Goal: Navigation & Orientation: Find specific page/section

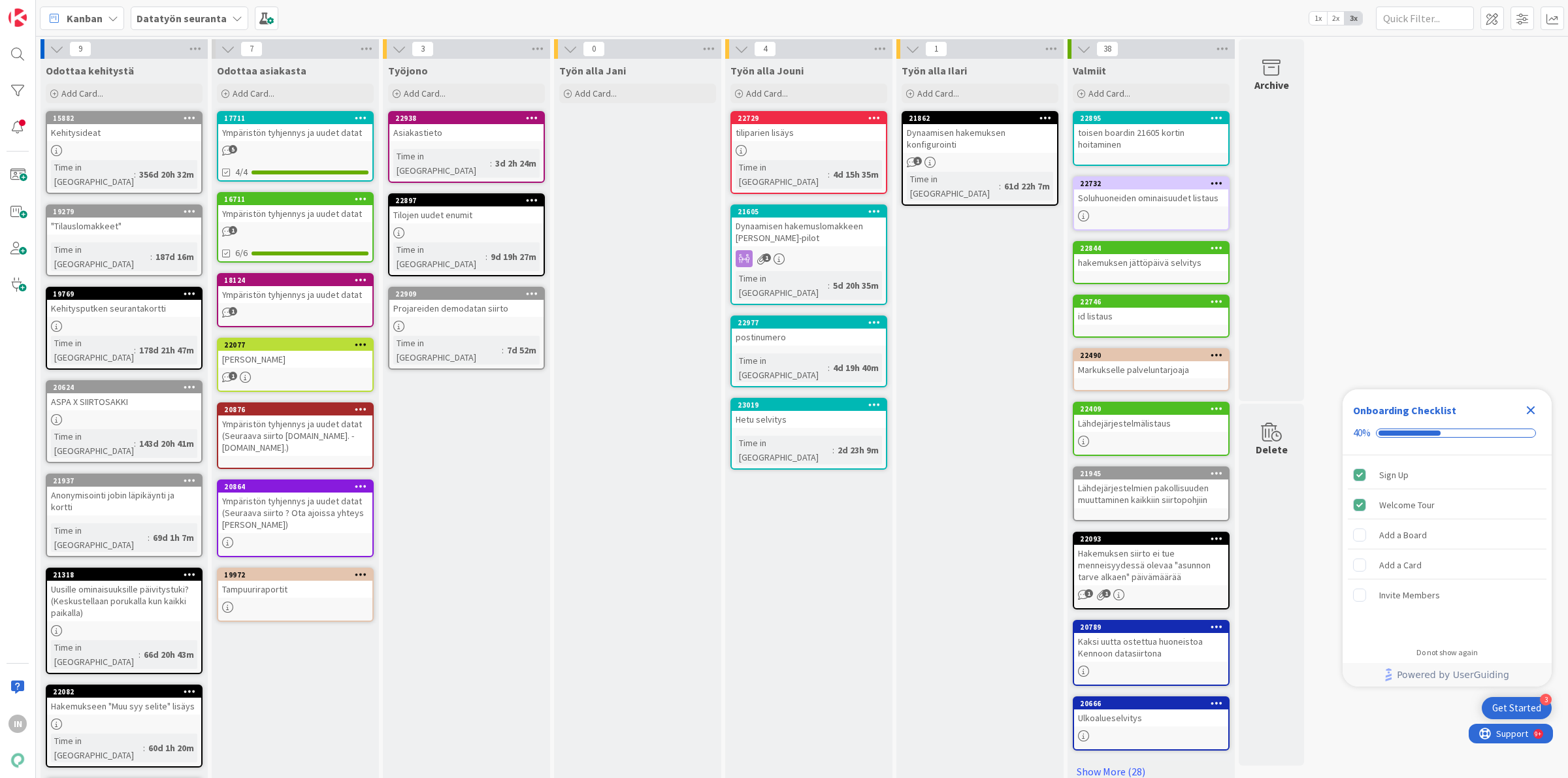
click at [233, 20] on icon at bounding box center [237, 18] width 10 height 10
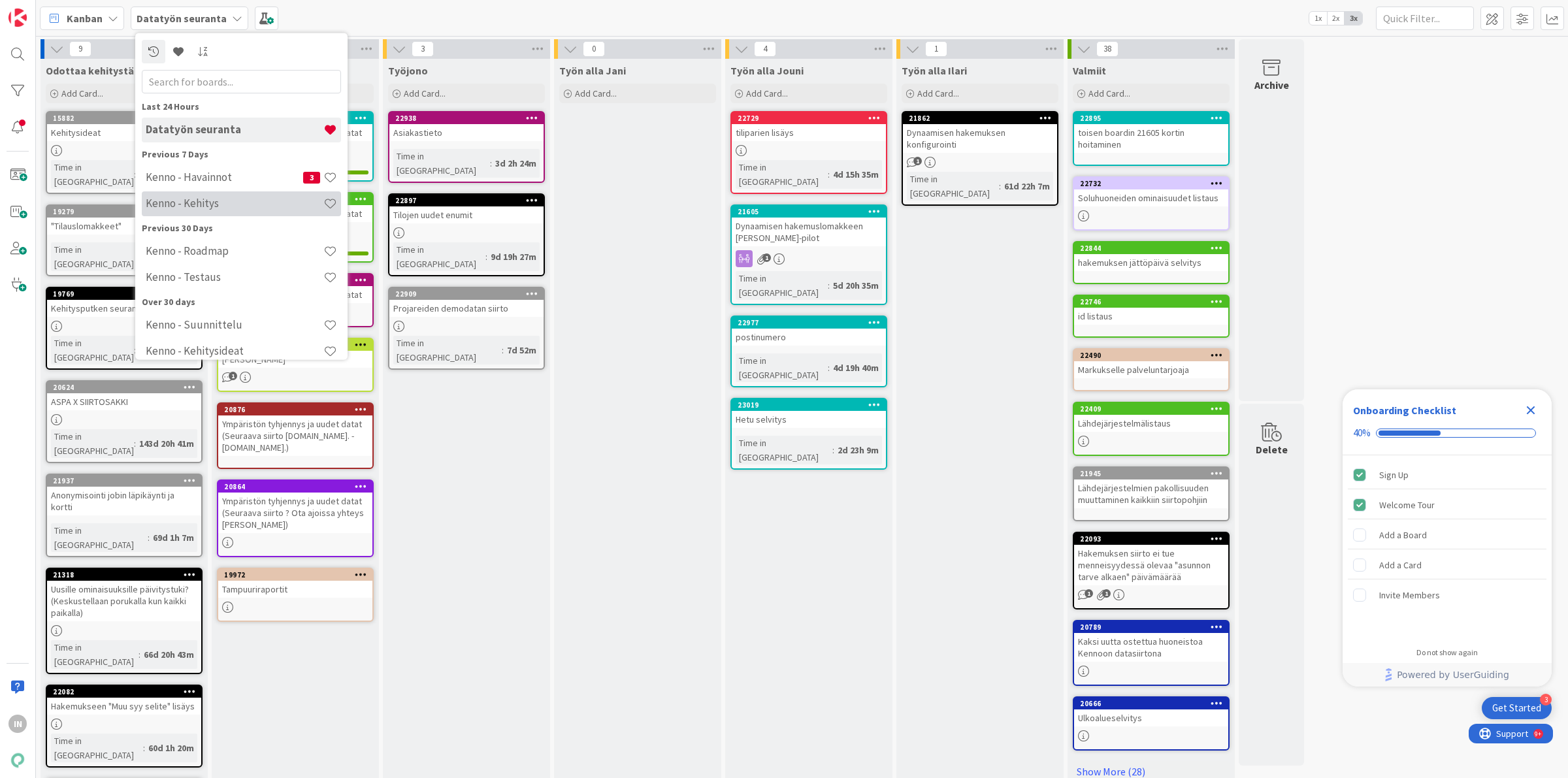
click at [236, 193] on div "Kenno - Kehitys" at bounding box center [241, 203] width 199 height 25
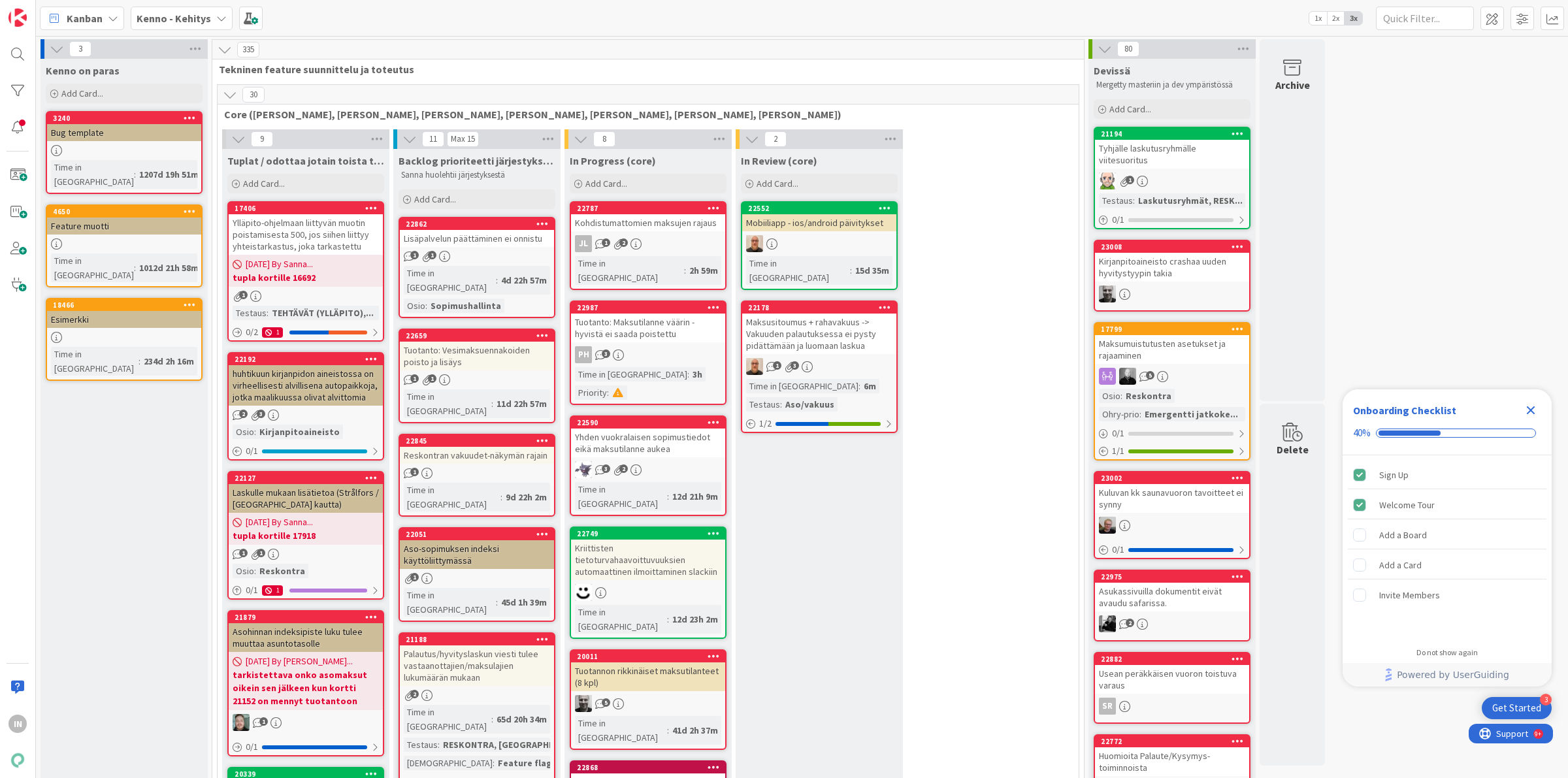
click at [1527, 409] on icon "Close Checklist" at bounding box center [1530, 410] width 16 height 16
